Goal: Transaction & Acquisition: Book appointment/travel/reservation

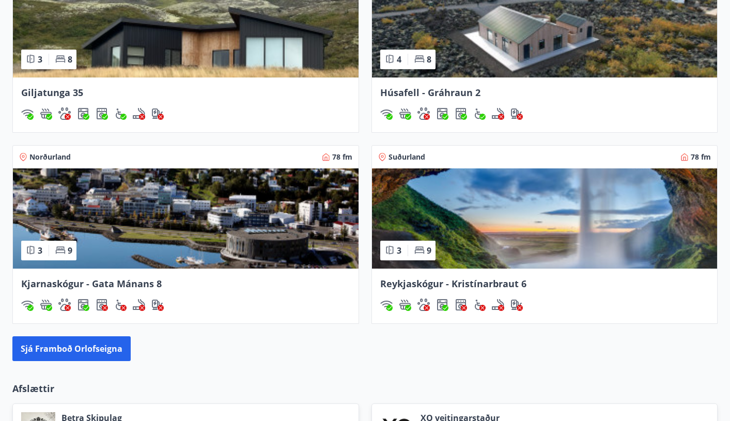
scroll to position [843, 0]
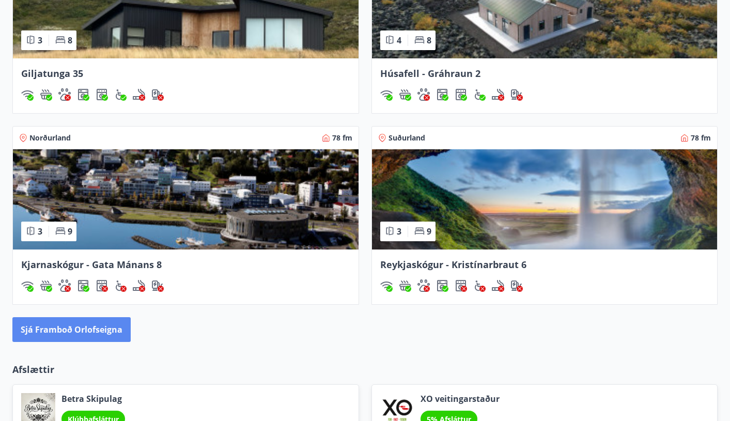
click at [99, 332] on button "Sjá framboð orlofseigna" at bounding box center [71, 329] width 118 height 25
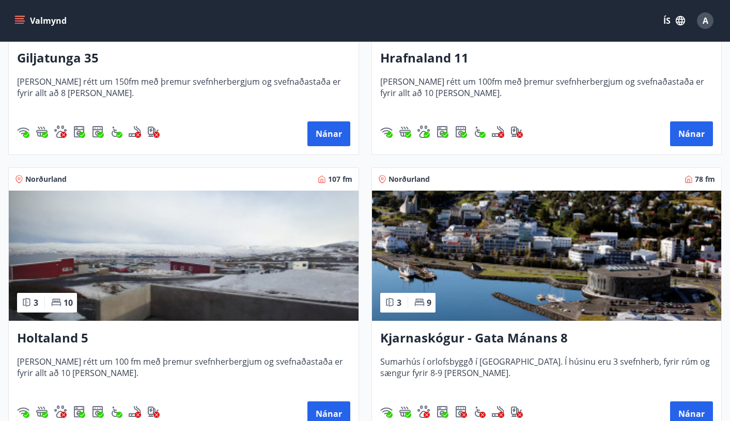
scroll to position [335, 0]
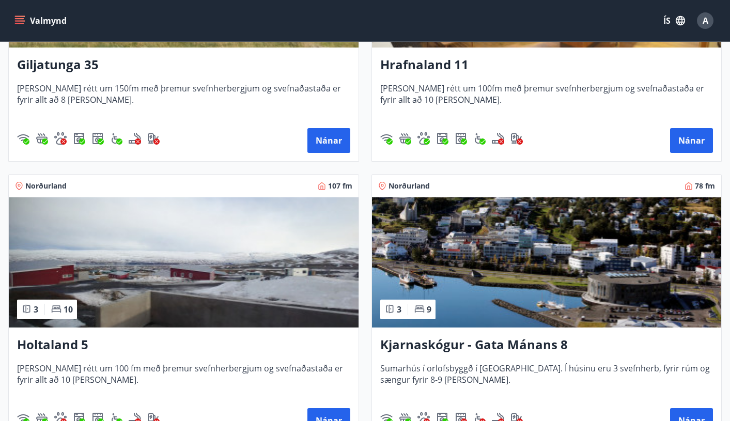
click at [227, 269] on img at bounding box center [184, 262] width 350 height 130
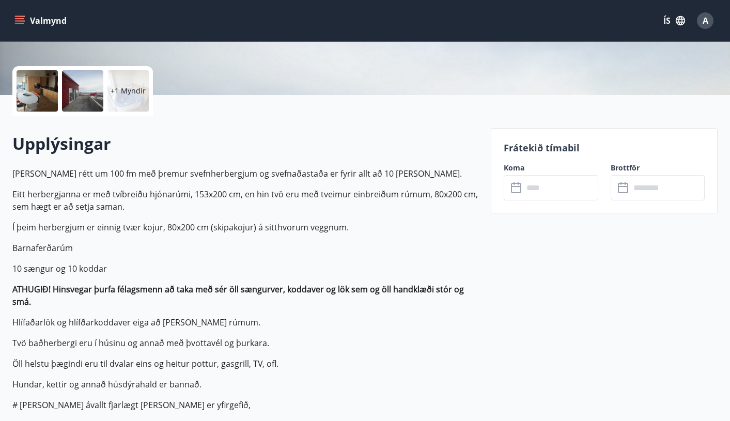
scroll to position [232, 0]
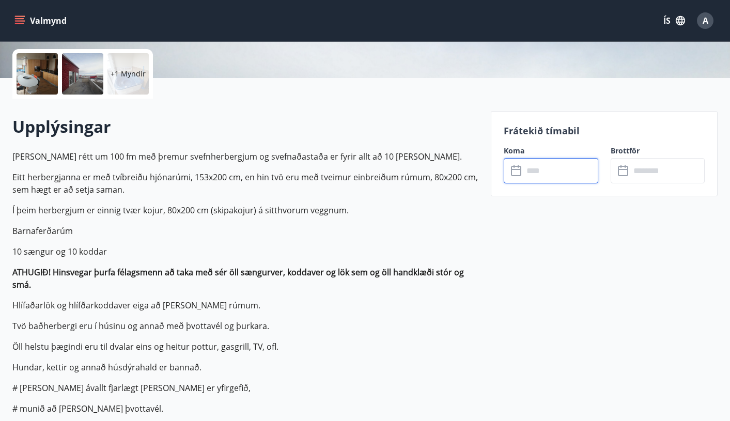
click at [551, 176] on input "text" at bounding box center [560, 170] width 75 height 25
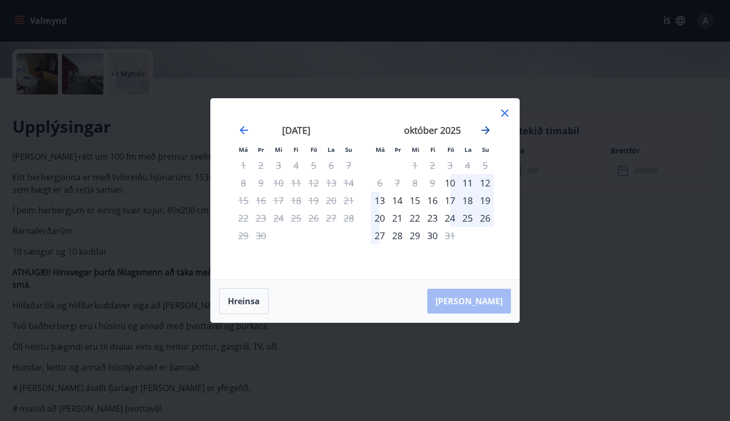
click at [490, 132] on icon "Move forward to switch to the next month." at bounding box center [485, 130] width 12 height 12
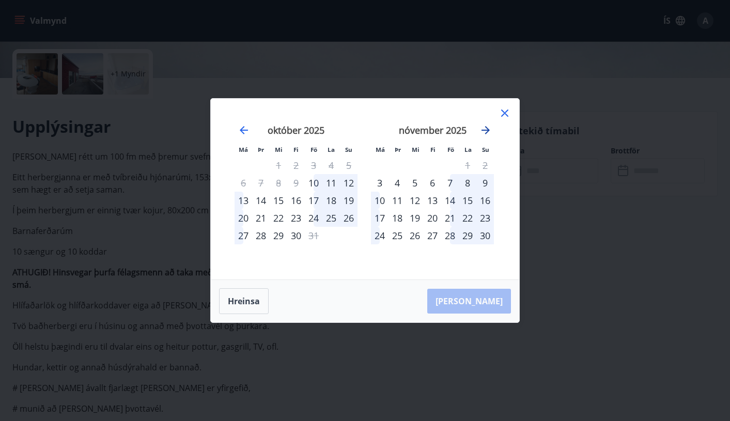
click at [487, 130] on icon "Move forward to switch to the next month." at bounding box center [485, 130] width 8 height 8
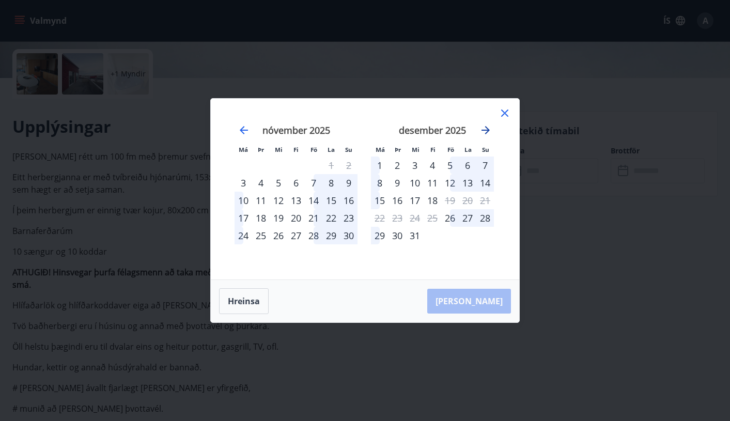
click at [487, 130] on icon "Move forward to switch to the next month." at bounding box center [485, 130] width 8 height 8
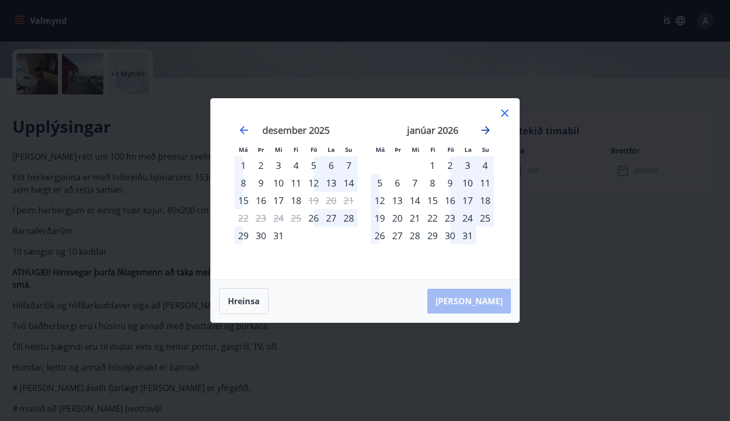
click at [487, 130] on icon "Move forward to switch to the next month." at bounding box center [485, 130] width 8 height 8
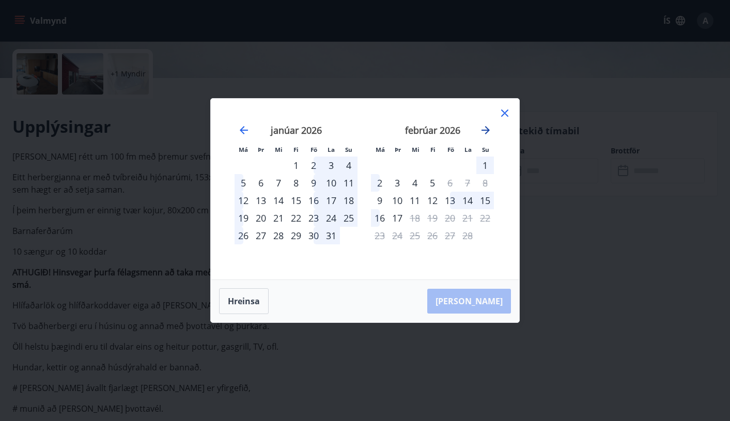
click at [488, 130] on icon "Move forward to switch to the next month." at bounding box center [485, 130] width 8 height 8
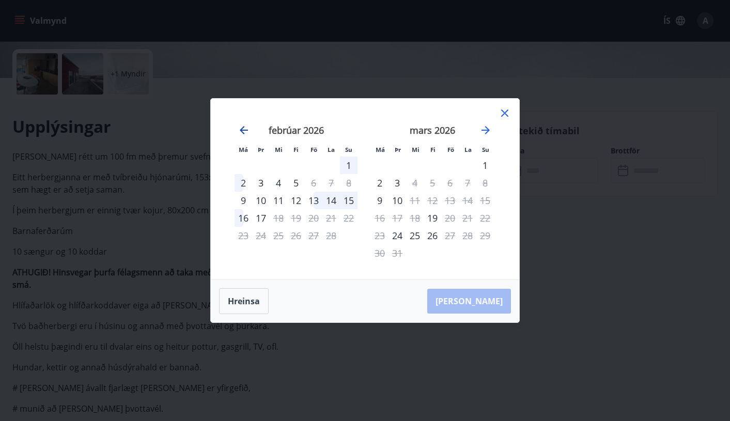
click at [244, 129] on icon "Move backward to switch to the previous month." at bounding box center [244, 130] width 12 height 12
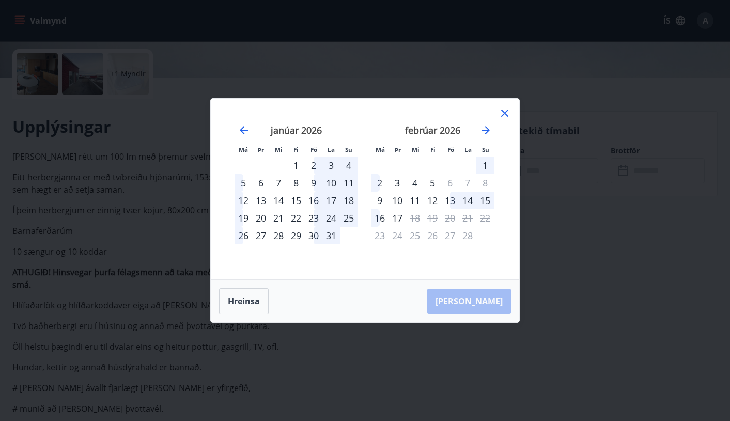
click at [315, 233] on div "30" at bounding box center [314, 236] width 18 height 18
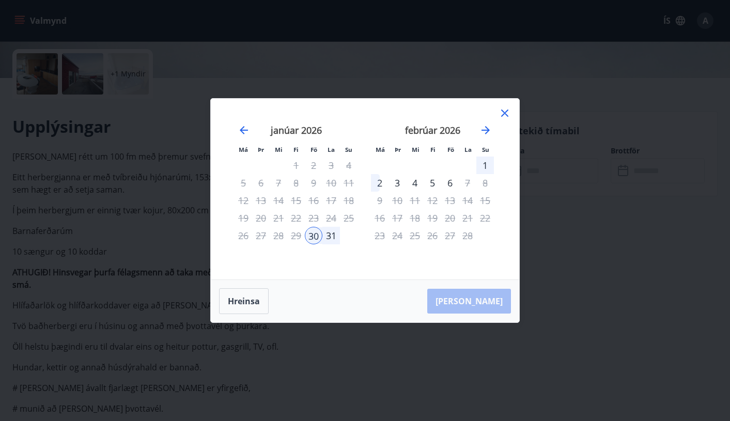
click at [397, 183] on div "3" at bounding box center [397, 183] width 18 height 18
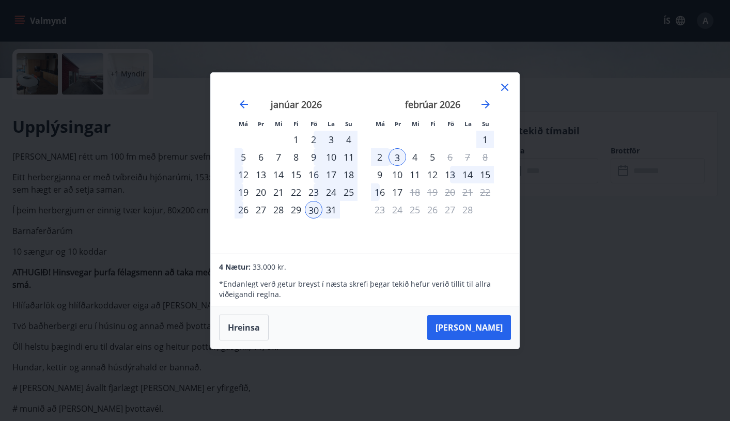
click at [297, 208] on div "29" at bounding box center [296, 210] width 18 height 18
click at [483, 102] on icon "Move forward to switch to the next month." at bounding box center [485, 104] width 12 height 12
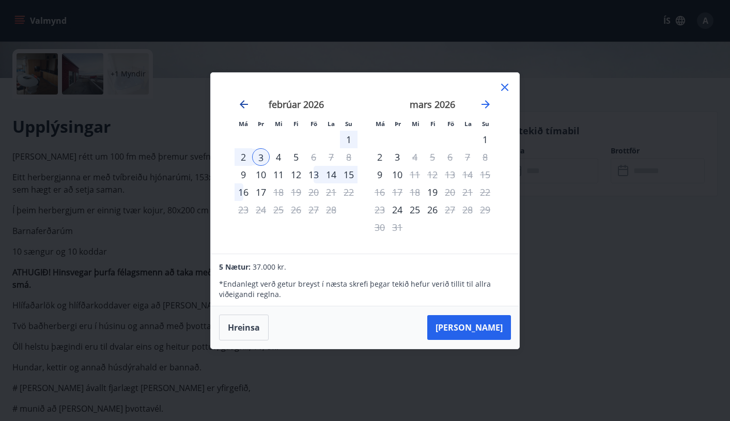
click at [243, 102] on icon "Move backward to switch to the previous month." at bounding box center [244, 104] width 8 height 8
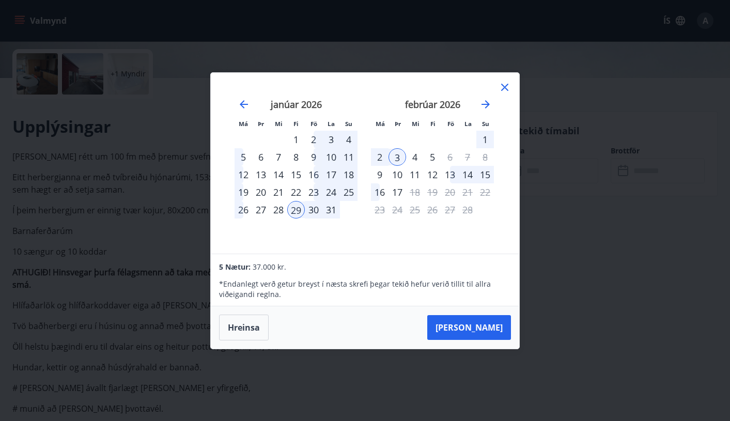
click at [415, 156] on div "4" at bounding box center [415, 157] width 18 height 18
click at [278, 211] on div "28" at bounding box center [279, 210] width 18 height 18
click at [412, 156] on div "4" at bounding box center [415, 157] width 18 height 18
click at [393, 158] on div "3" at bounding box center [397, 157] width 18 height 18
click at [278, 209] on div "28" at bounding box center [279, 210] width 18 height 18
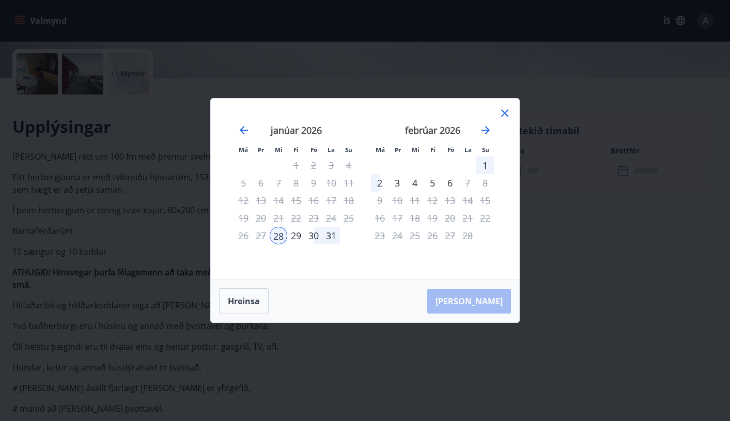
click at [398, 181] on div "3" at bounding box center [397, 183] width 18 height 18
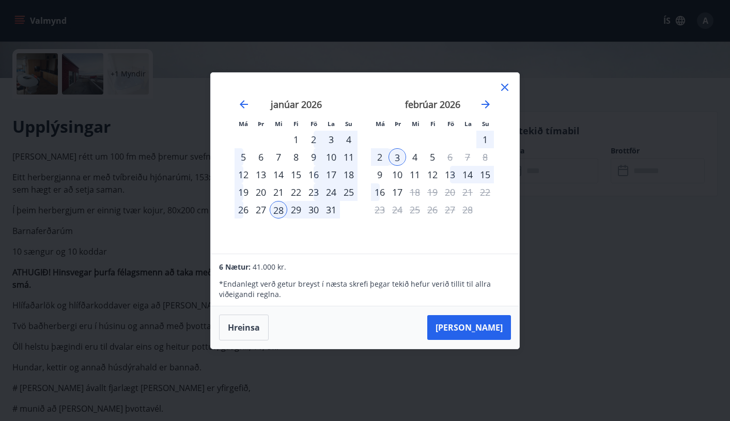
click at [299, 229] on div "janúar 2026 1 2 3 4 5 6 7 8 9 10 11 12 13 14 15 16 17 18 19 20 21 22 23 24 25 2…" at bounding box center [296, 169] width 136 height 169
click at [296, 210] on div "29" at bounding box center [296, 210] width 18 height 18
click at [483, 331] on button "Taka Frá" at bounding box center [469, 327] width 84 height 25
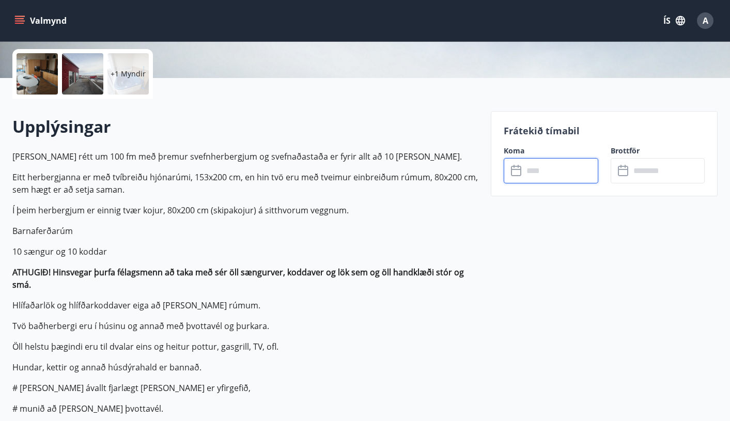
type input "******"
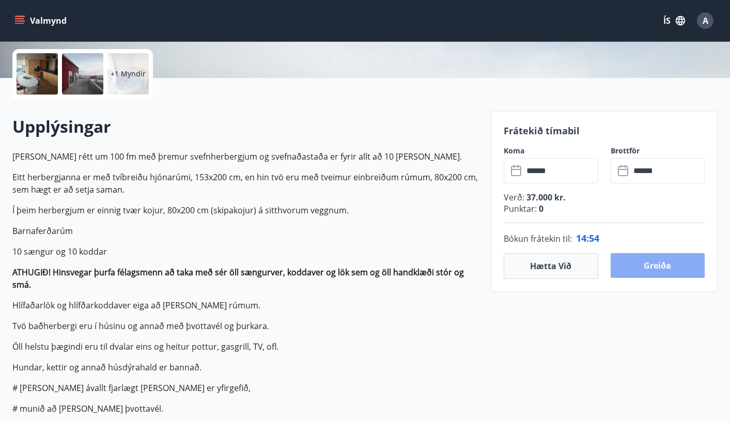
click at [661, 267] on button "Greiða" at bounding box center [657, 265] width 95 height 25
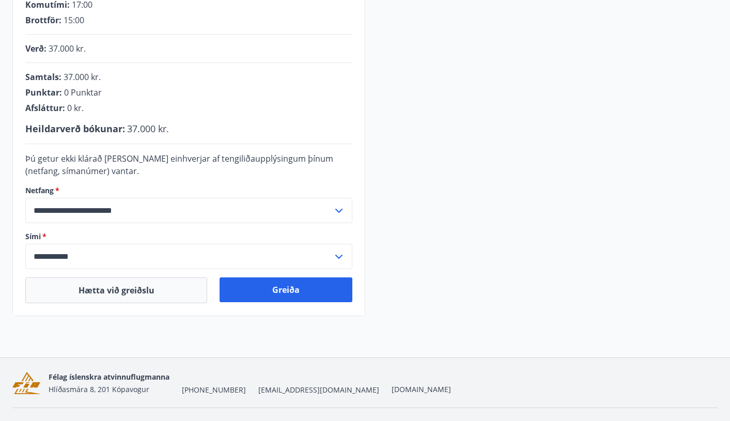
scroll to position [226, 0]
click at [282, 288] on button "Greiða" at bounding box center [286, 289] width 132 height 25
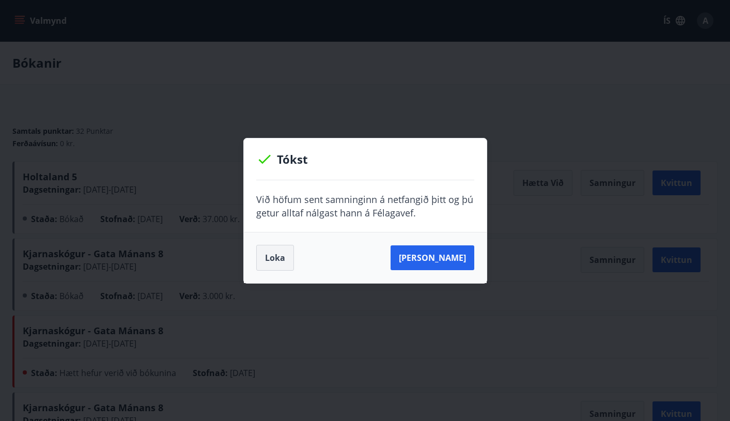
click at [270, 261] on button "Loka" at bounding box center [275, 258] width 38 height 26
